Goal: Task Accomplishment & Management: Manage account settings

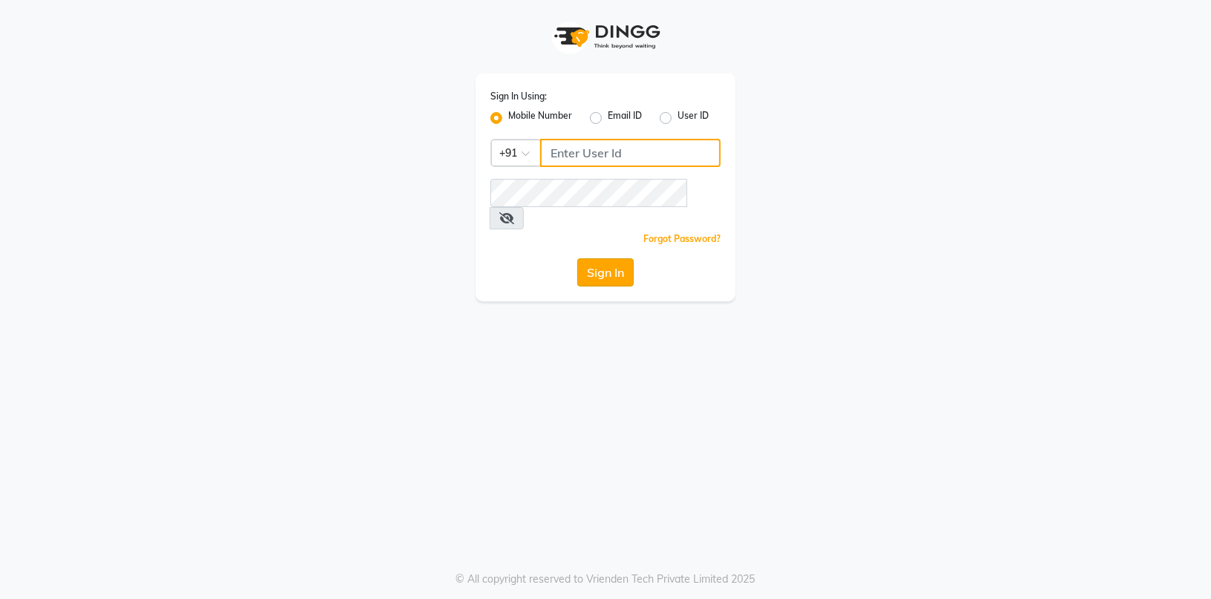
type input "7774050011"
click at [605, 259] on button "Sign In" at bounding box center [605, 273] width 56 height 28
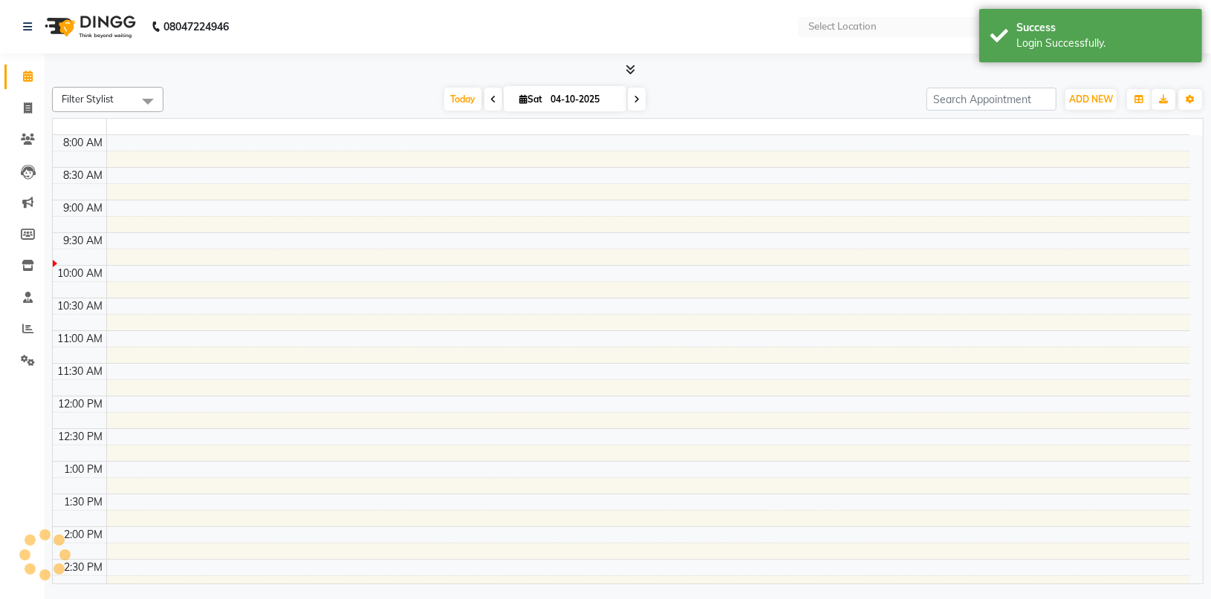
select select "en"
